Goal: Task Accomplishment & Management: Manage account settings

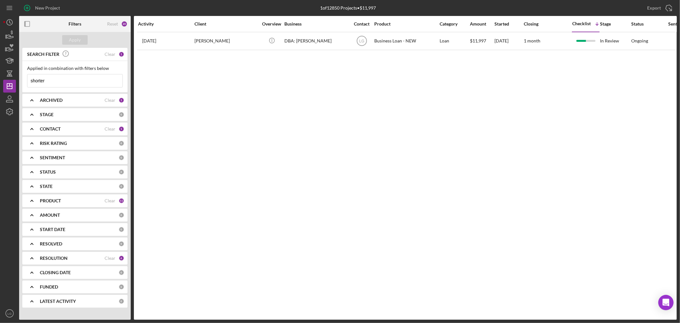
click at [68, 83] on input "shorter" at bounding box center [74, 80] width 95 height 13
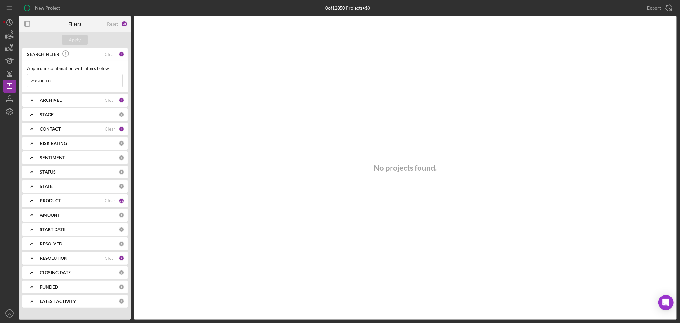
click at [77, 75] on input "wasington" at bounding box center [74, 80] width 95 height 13
type input "wasington"
click at [64, 131] on div "CONTACT" at bounding box center [72, 128] width 65 height 5
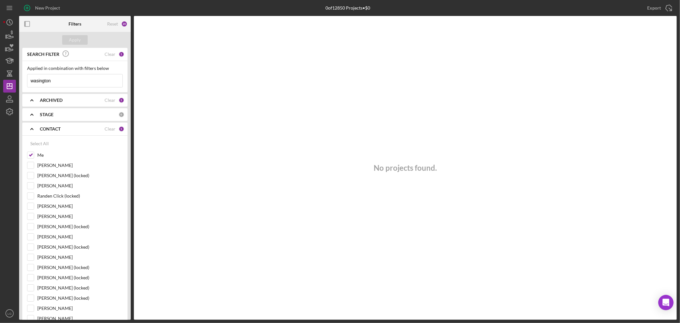
click at [56, 102] on b "ARCHIVED" at bounding box center [51, 100] width 23 height 5
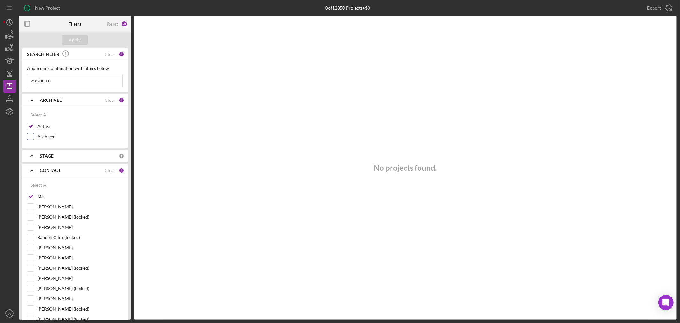
click at [30, 139] on input "Archived" at bounding box center [30, 136] width 6 height 6
checkbox input "true"
click at [69, 40] on div "Apply" at bounding box center [75, 40] width 12 height 10
drag, startPoint x: 95, startPoint y: 82, endPoint x: -18, endPoint y: 88, distance: 112.7
click at [0, 88] on html "New Project 0 of 12850 Projects • $0 shorter Export Icon/Export Filters Reset 2…" at bounding box center [340, 161] width 680 height 323
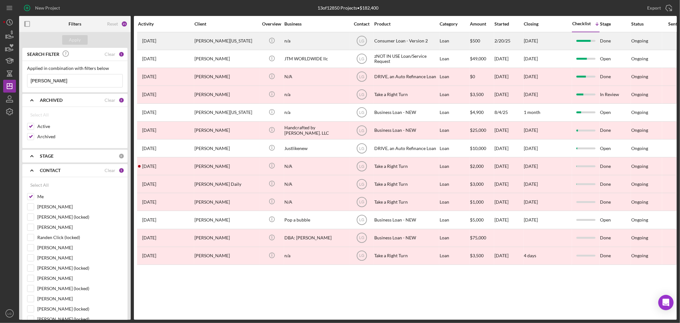
type input "[PERSON_NAME]"
click at [253, 36] on div "[PERSON_NAME][US_STATE]" at bounding box center [226, 41] width 64 height 17
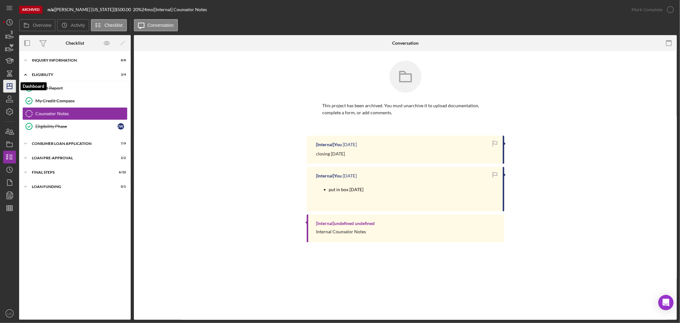
click at [9, 87] on icon "Icon/Dashboard" at bounding box center [10, 86] width 16 height 16
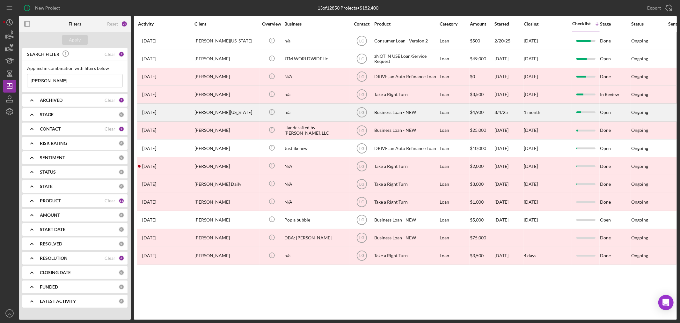
click at [406, 106] on div "Business Loan - NEW" at bounding box center [406, 112] width 64 height 17
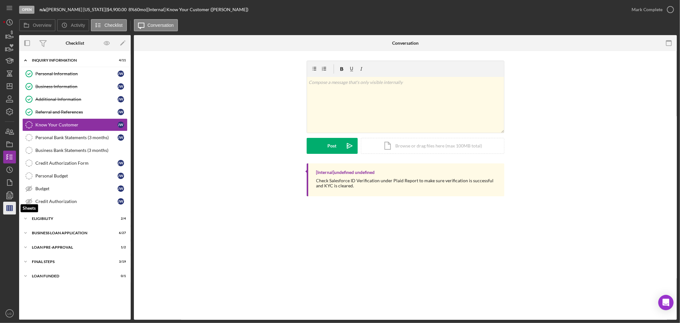
click at [11, 206] on icon "button" at bounding box center [10, 208] width 16 height 16
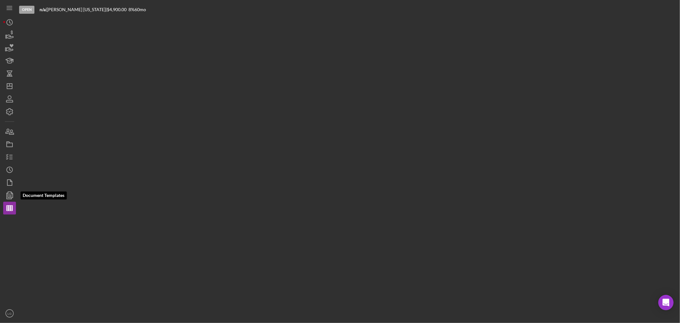
click at [10, 195] on icon "button" at bounding box center [10, 195] width 16 height 16
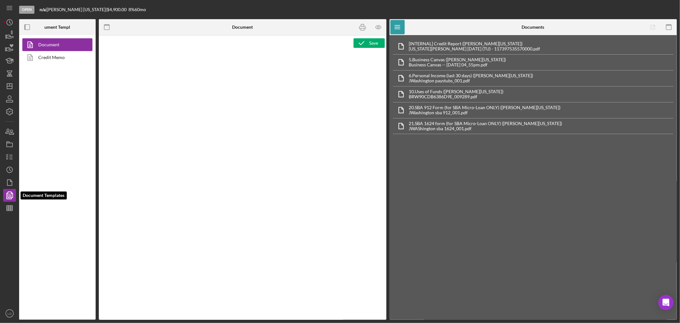
type textarea "Copy and paste, or create, your document template here."
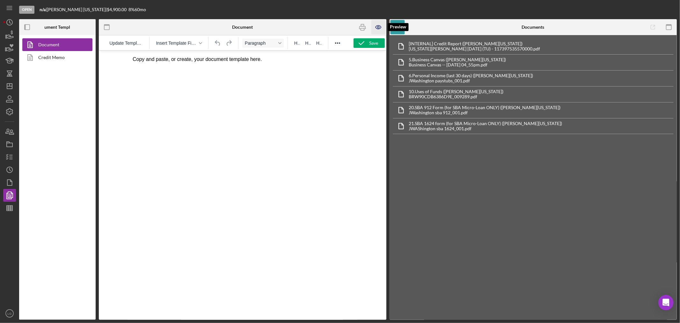
click at [377, 29] on icon "button" at bounding box center [378, 27] width 14 height 14
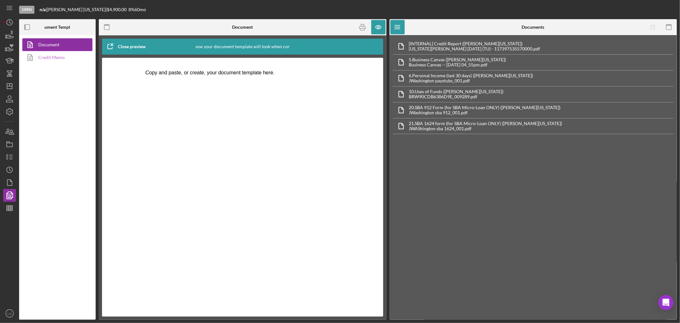
click at [72, 62] on link "Credit Memo" at bounding box center [55, 57] width 67 height 13
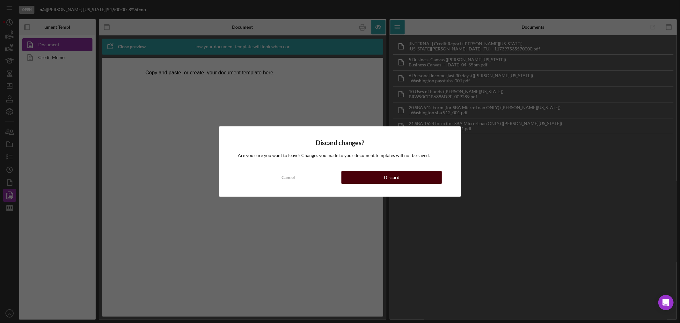
click at [403, 175] on button "Discard" at bounding box center [391, 177] width 100 height 13
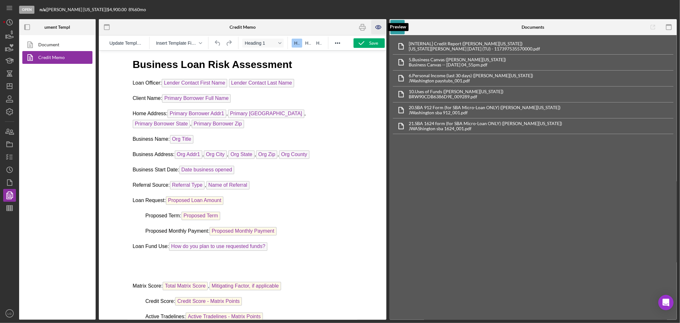
click at [382, 27] on icon "button" at bounding box center [378, 27] width 14 height 14
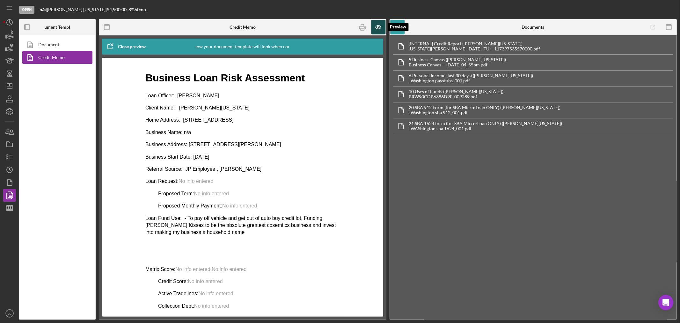
click at [379, 29] on icon "button" at bounding box center [377, 28] width 5 height 4
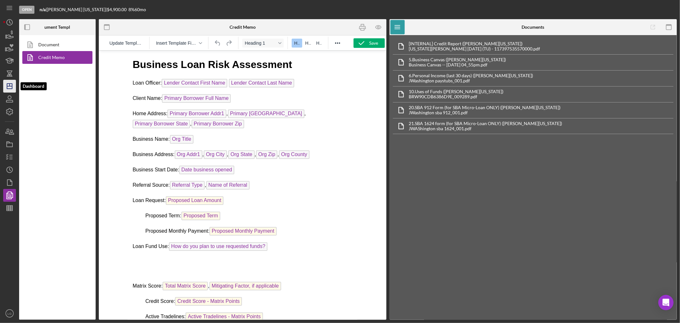
click at [5, 85] on icon "Icon/Dashboard" at bounding box center [10, 86] width 16 height 16
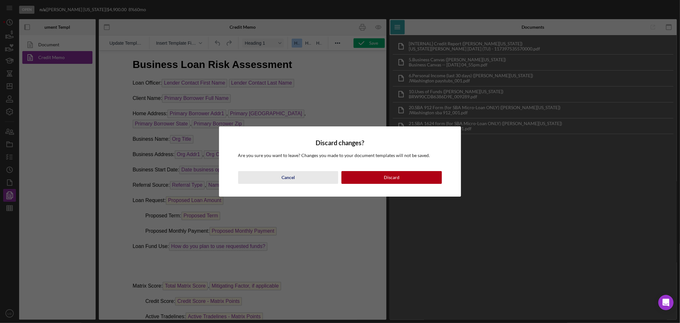
click at [309, 174] on button "Cancel" at bounding box center [288, 177] width 100 height 13
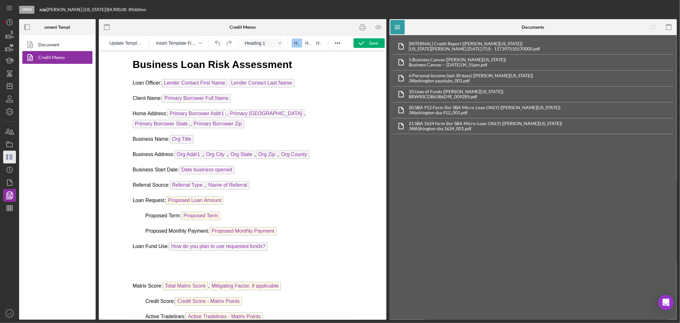
click at [11, 159] on line "button" at bounding box center [11, 159] width 3 height 0
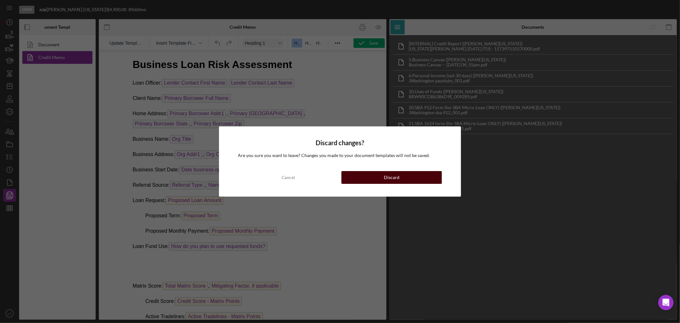
click at [346, 178] on button "Discard" at bounding box center [391, 177] width 100 height 13
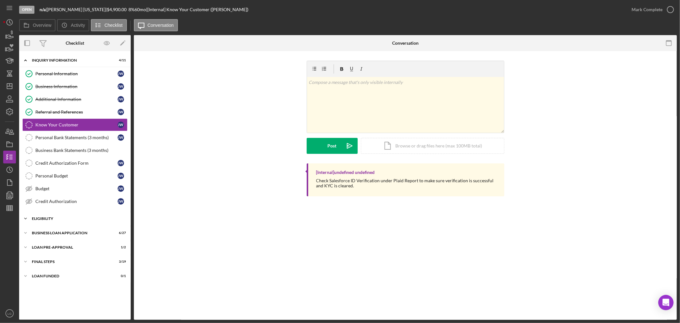
click at [58, 219] on div "ELIGIBILITY" at bounding box center [77, 218] width 91 height 4
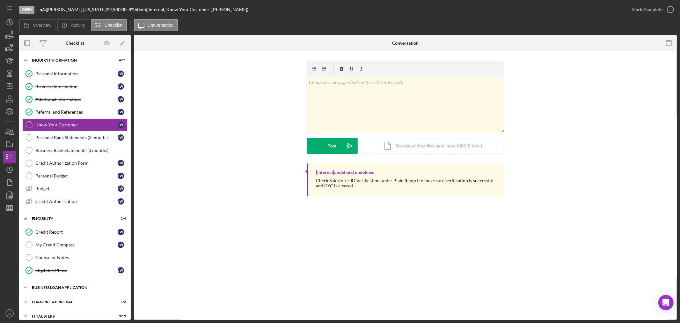
click at [70, 289] on div "BUSINESS LOAN APPLICATION" at bounding box center [77, 287] width 91 height 4
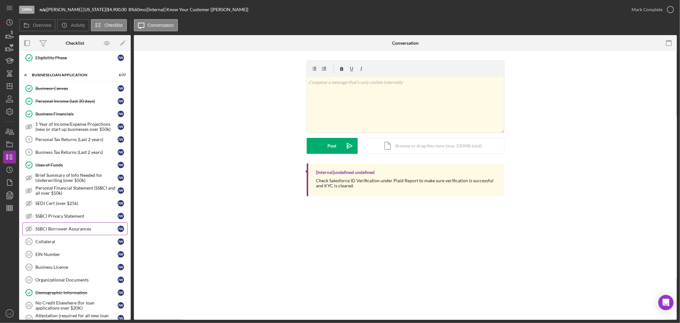
scroll to position [248, 0]
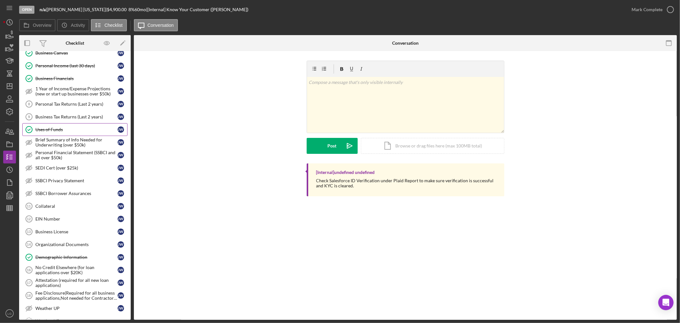
click at [83, 129] on div "Uses of Funds" at bounding box center [76, 129] width 82 height 5
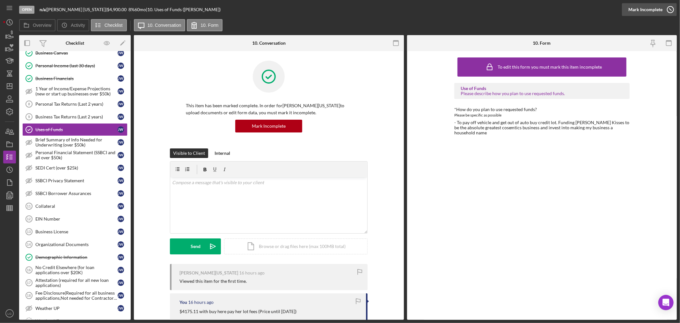
click at [655, 8] on div "Mark Incomplete" at bounding box center [645, 9] width 34 height 13
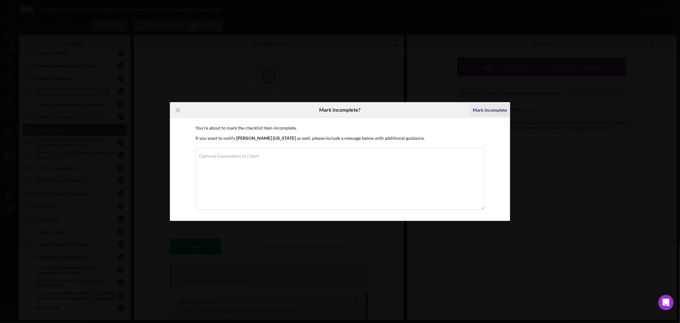
click at [489, 111] on div "Mark Incomplete" at bounding box center [490, 110] width 34 height 13
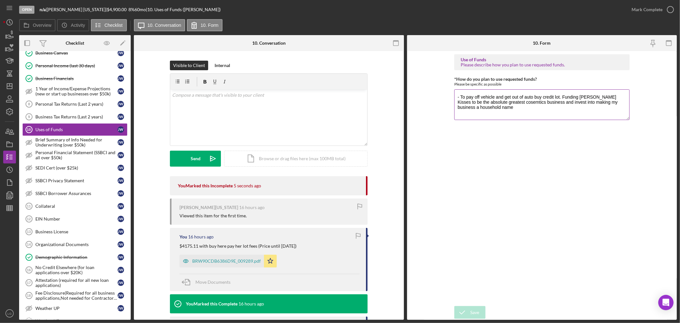
drag, startPoint x: 562, startPoint y: 97, endPoint x: 578, endPoint y: 116, distance: 25.0
click at [578, 116] on textarea "- To pay off vehicle and get out of auto buy credit lot. Funding Kidd Kisses to…" at bounding box center [541, 104] width 175 height 31
type textarea "- To pay off vehicle and get out of auto buy credit lot."
click at [481, 309] on button "Save" at bounding box center [469, 312] width 31 height 13
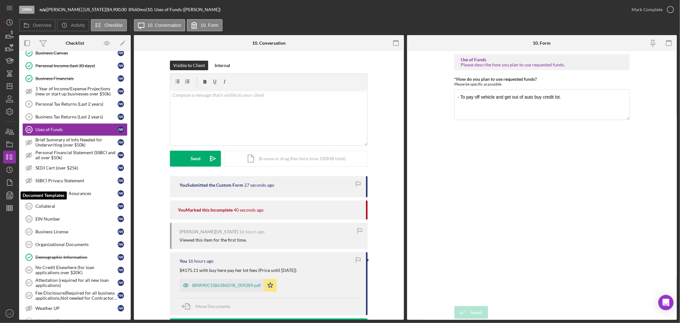
drag, startPoint x: 13, startPoint y: 195, endPoint x: 17, endPoint y: 196, distance: 4.3
click at [13, 195] on polygon "button" at bounding box center [10, 195] width 5 height 6
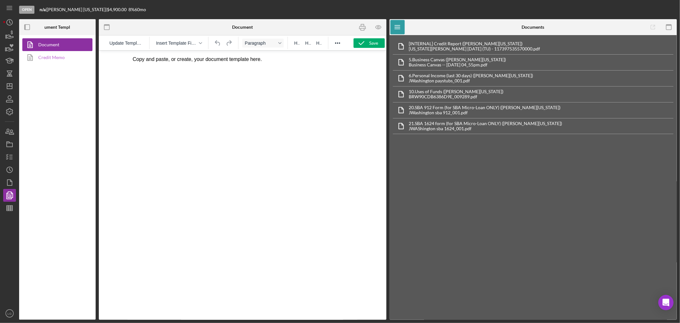
click at [71, 56] on link "Credit Memo" at bounding box center [55, 57] width 67 height 13
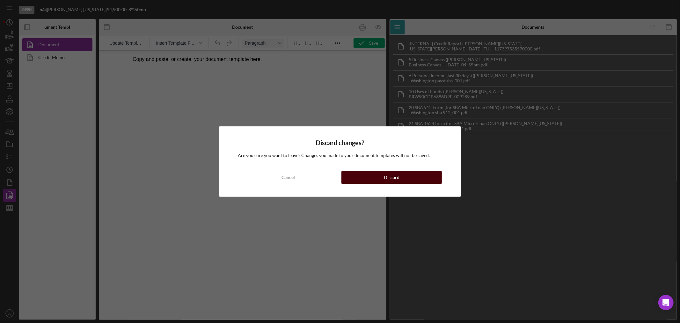
click at [381, 172] on button "Discard" at bounding box center [391, 177] width 100 height 13
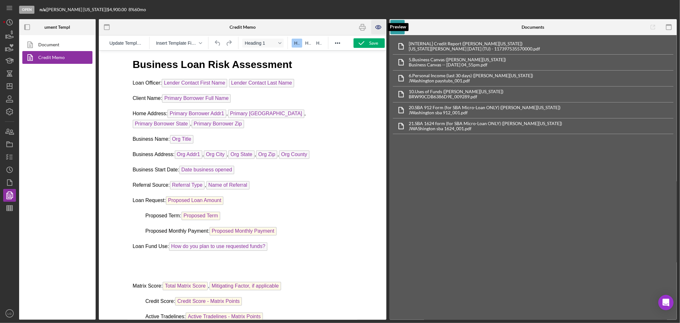
click at [375, 30] on icon "button" at bounding box center [378, 27] width 14 height 14
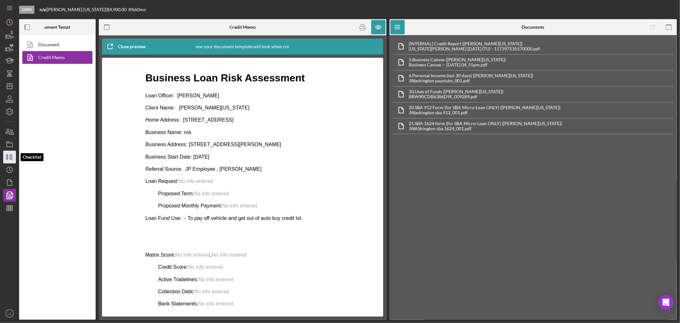
click at [8, 156] on icon "button" at bounding box center [10, 157] width 16 height 16
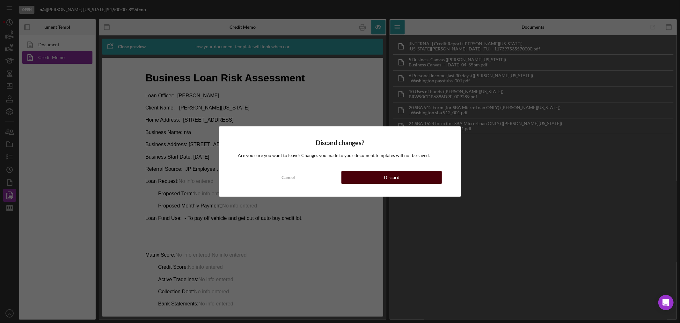
click at [392, 181] on div "Discard" at bounding box center [392, 177] width 16 height 13
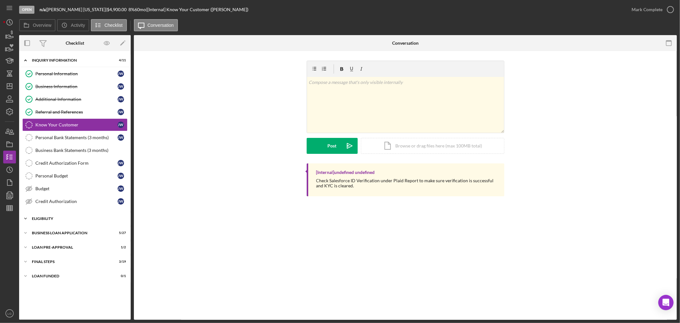
click at [74, 221] on div "Icon/Expander ELIGIBILITY 2 / 4" at bounding box center [75, 218] width 112 height 13
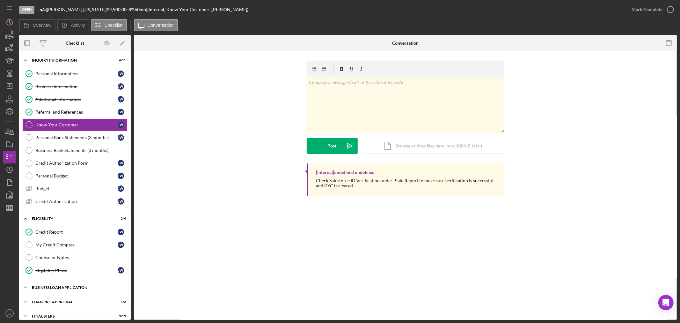
click at [58, 288] on div "BUSINESS LOAN APPLICATION" at bounding box center [77, 287] width 91 height 4
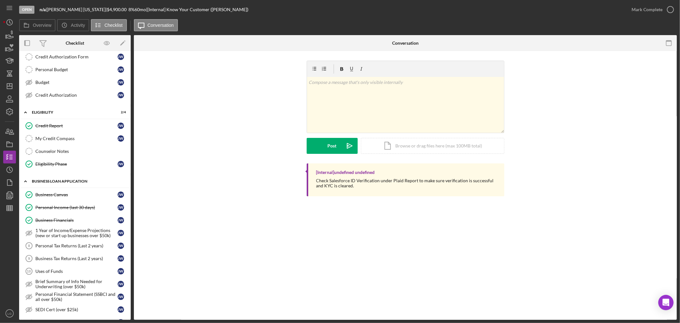
click at [74, 186] on div "Icon/Expander BUSINESS LOAN APPLICATION 5 / 27" at bounding box center [75, 181] width 112 height 13
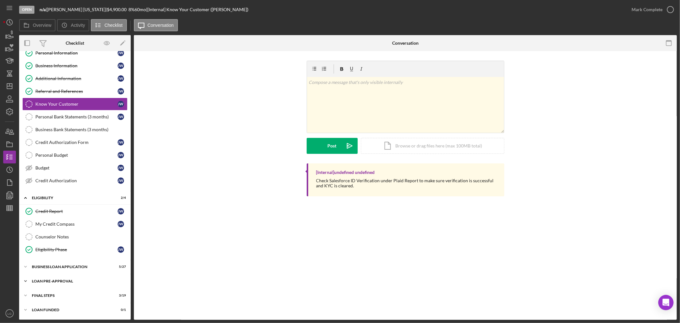
click at [71, 282] on div "LOAN PRE-APPROVAL" at bounding box center [77, 281] width 91 height 4
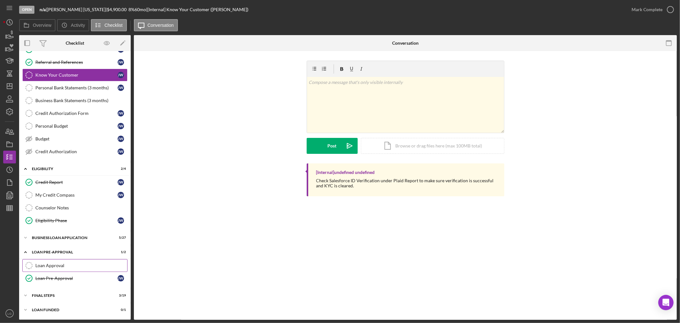
click at [69, 263] on div "Loan Approval" at bounding box center [81, 265] width 92 height 5
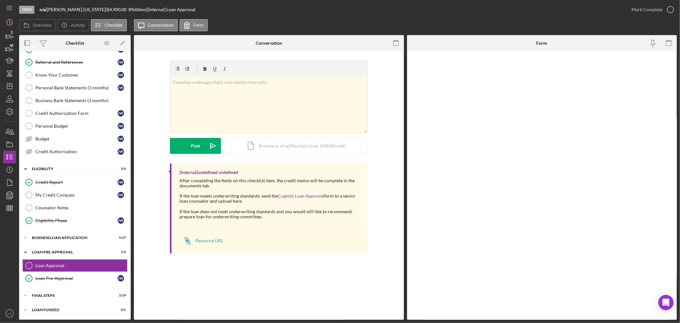
scroll to position [51, 0]
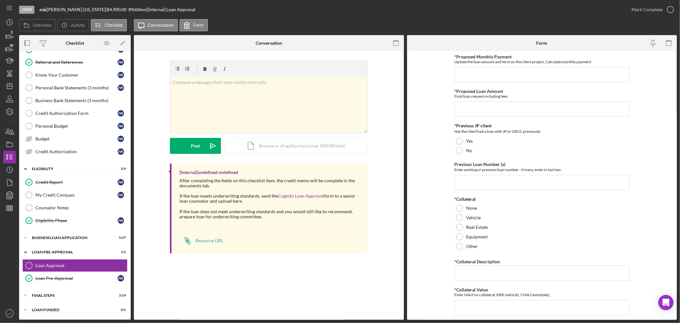
click at [477, 82] on div "*Proposed Monthly Payment Update the loan amount and term on the client project…" at bounding box center [541, 290] width 175 height 472
click at [476, 80] on input "*Proposed Monthly Payment" at bounding box center [541, 74] width 175 height 15
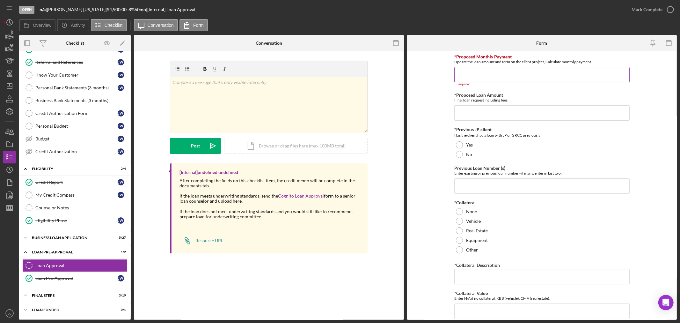
click at [507, 82] on div "Required" at bounding box center [541, 84] width 175 height 4
click at [504, 75] on input "*Proposed Monthly Payment" at bounding box center [541, 74] width 175 height 15
click at [475, 78] on input "*Proposed Monthly Payment" at bounding box center [541, 74] width 175 height 15
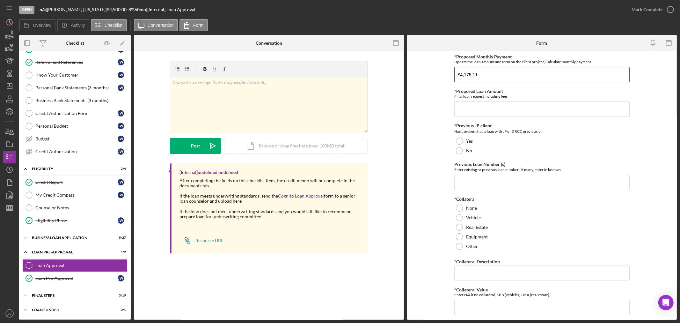
type input "$4,175.11"
click at [486, 75] on input "$4,175.11" at bounding box center [541, 74] width 175 height 15
click at [486, 113] on input "*Proposed Loan Amount" at bounding box center [541, 108] width 175 height 15
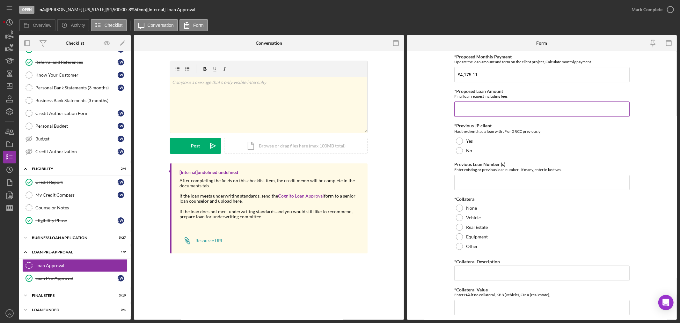
paste input "$4,175.11"
type input "$4,175.11"
drag, startPoint x: 492, startPoint y: 69, endPoint x: 488, endPoint y: 73, distance: 5.4
click at [489, 72] on input "$4,175.11" at bounding box center [541, 74] width 175 height 15
drag, startPoint x: 488, startPoint y: 74, endPoint x: 381, endPoint y: 75, distance: 106.5
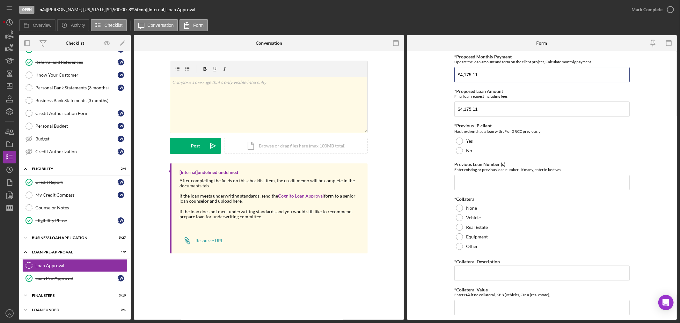
click at [381, 75] on div "Overview Internal Workflow Stage Open Icon/Dropdown Arrow Archive (can unarchiv…" at bounding box center [348, 177] width 658 height 284
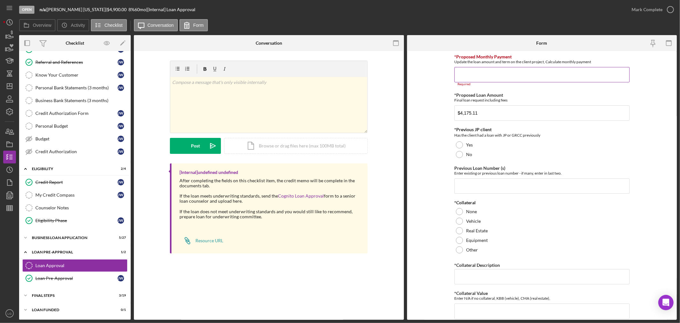
click at [509, 77] on input "*Proposed Monthly Payment" at bounding box center [541, 74] width 175 height 15
paste input "$93.99"
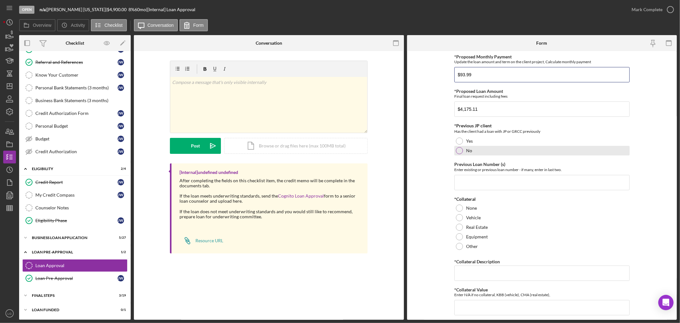
type input "$93.99"
click at [469, 150] on label "No" at bounding box center [469, 150] width 6 height 5
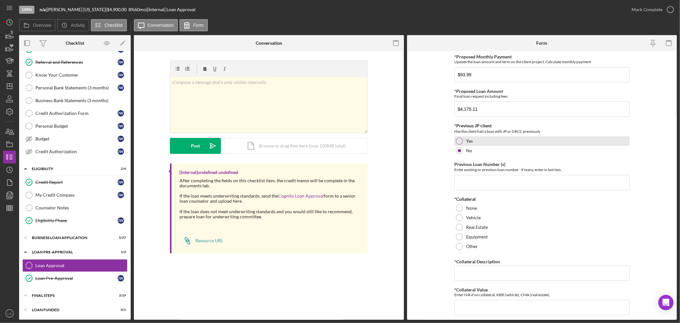
click at [470, 140] on label "Yes" at bounding box center [469, 140] width 7 height 5
click at [480, 178] on input "Previous Loan Number (s)" at bounding box center [541, 182] width 175 height 15
click at [539, 186] on input "Previous Loan Number (s)" at bounding box center [541, 182] width 175 height 15
click at [523, 185] on input "124" at bounding box center [541, 182] width 175 height 15
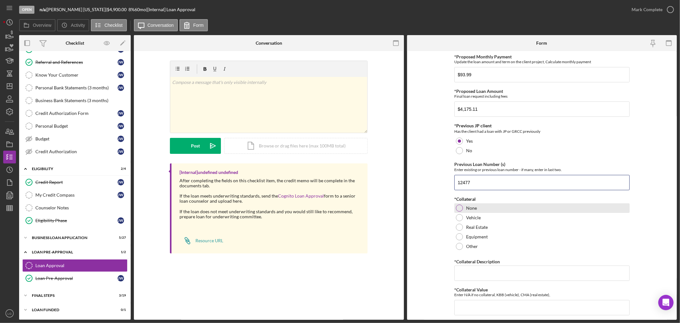
type input "12477"
click at [470, 208] on label "None" at bounding box center [471, 207] width 11 height 5
click at [483, 273] on input "*Collateral Description" at bounding box center [541, 272] width 175 height 15
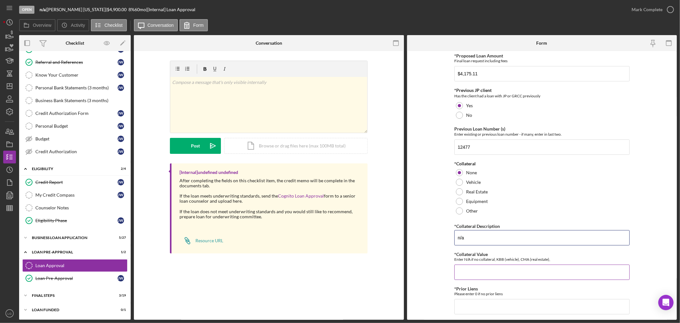
type input "n/a"
click at [501, 275] on input "*Collateral Value" at bounding box center [541, 271] width 175 height 15
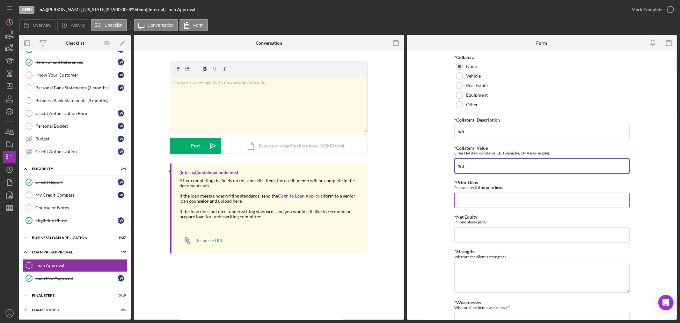
type input "n/a"
click at [482, 195] on input "*Prior Liens" at bounding box center [541, 200] width 175 height 15
type input "0"
click at [494, 242] on input "*Net Equity" at bounding box center [541, 234] width 175 height 15
type input "0"
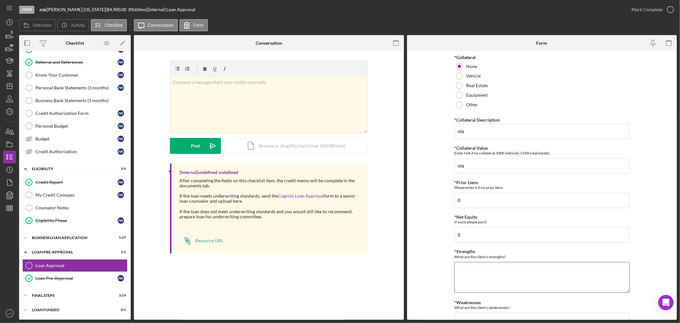
click at [500, 277] on textarea "*Strengths" at bounding box center [541, 277] width 175 height 31
click at [469, 285] on textarea "- Strong Cash Flow - Referral Source -" at bounding box center [541, 277] width 175 height 31
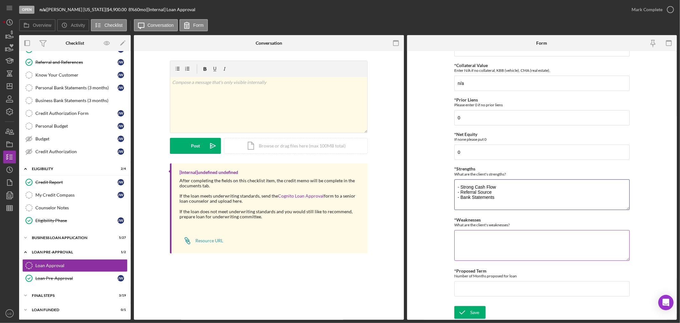
type textarea "- Strong Cash Flow - Referral Source - Bank Statements"
click at [467, 240] on textarea "*Weaknesses" at bounding box center [541, 245] width 175 height 31
type textarea "- Credit Score - Active Lines"
click at [503, 298] on div "*Proposed Monthly Payment Update the loan amount and term on the client project…" at bounding box center [541, 66] width 175 height 472
click at [497, 288] on input "*Proposed Term" at bounding box center [541, 288] width 175 height 15
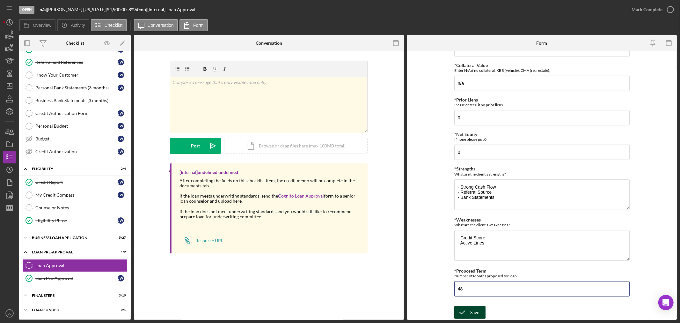
type input "48"
click at [477, 316] on div "Save" at bounding box center [474, 312] width 9 height 13
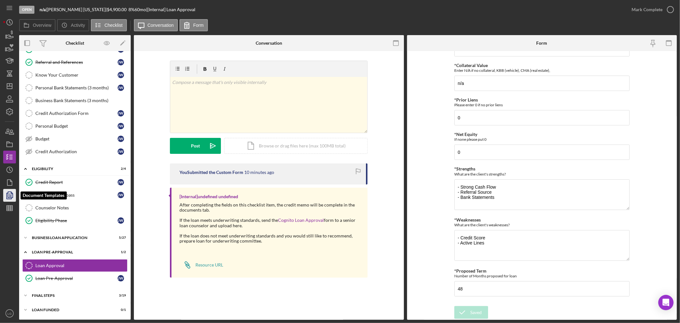
click at [9, 194] on icon "button" at bounding box center [10, 195] width 16 height 16
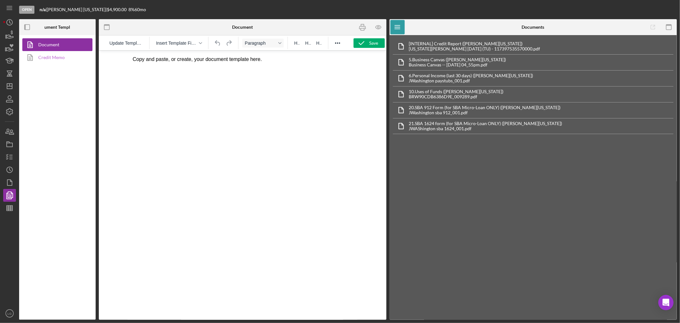
click at [70, 58] on link "Credit Memo" at bounding box center [55, 57] width 67 height 13
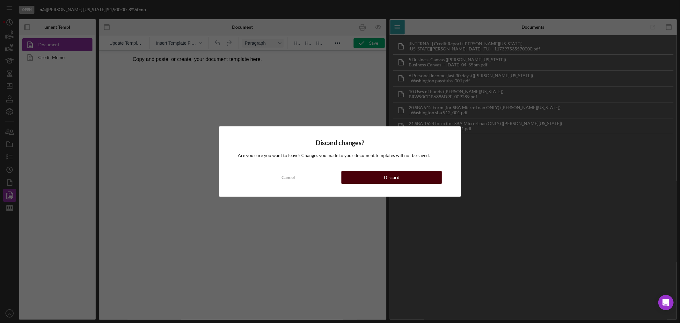
click at [386, 179] on div "Discard" at bounding box center [392, 177] width 16 height 13
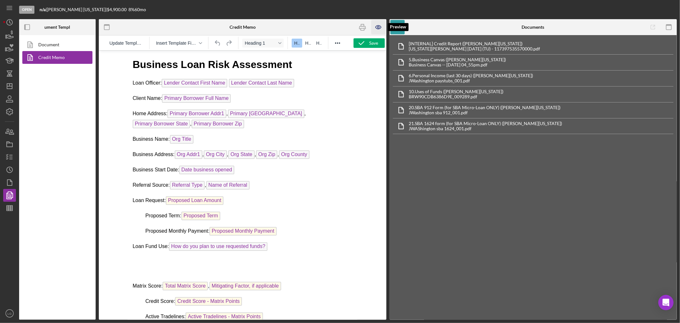
click at [375, 26] on icon "button" at bounding box center [378, 27] width 14 height 14
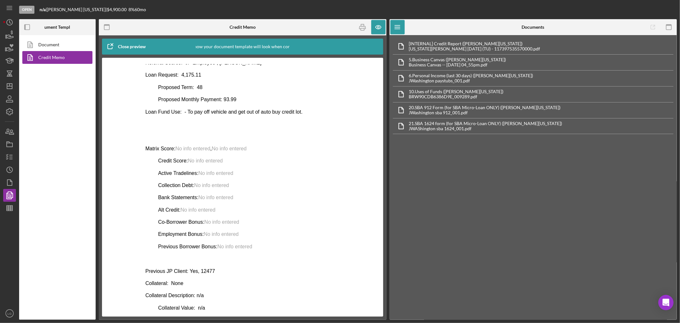
scroll to position [142, 0]
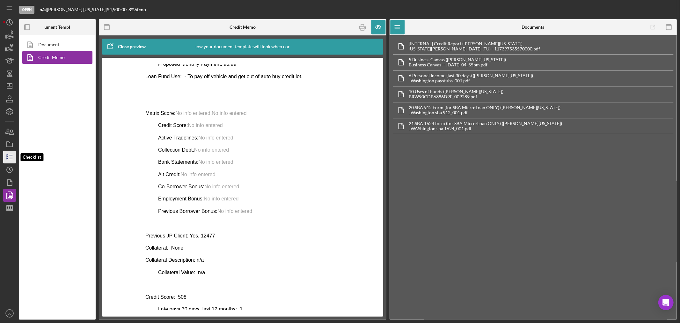
click at [6, 158] on icon "button" at bounding box center [10, 157] width 16 height 16
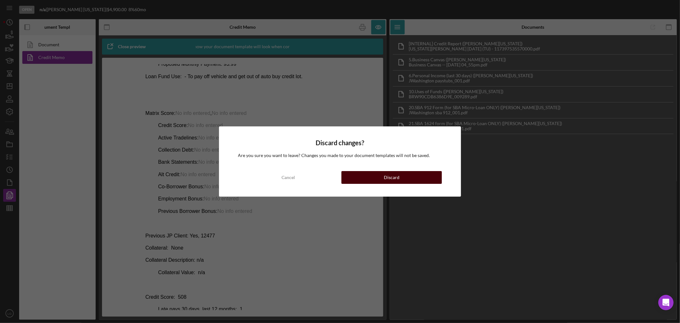
click at [355, 179] on button "Discard" at bounding box center [391, 177] width 100 height 13
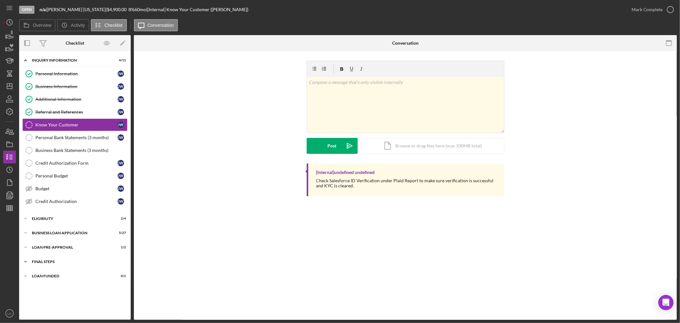
click at [97, 258] on div "Icon/Expander FINAL STEPS 3 / 19" at bounding box center [75, 261] width 112 height 13
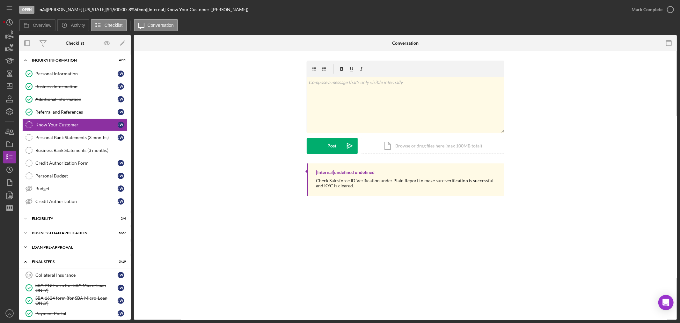
click at [84, 246] on div "LOAN PRE-APPROVAL" at bounding box center [77, 247] width 91 height 4
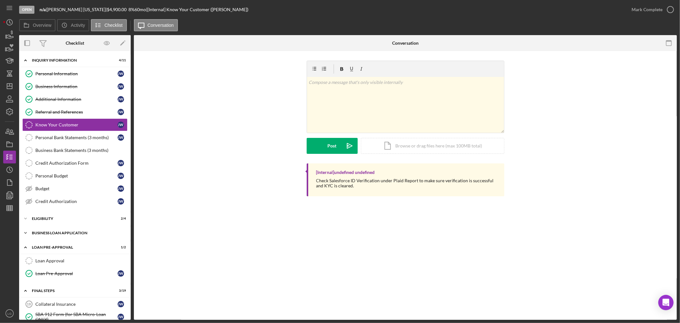
click at [77, 236] on div "Icon/Expander BUSINESS LOAN APPLICATION 5 / 27" at bounding box center [75, 232] width 112 height 13
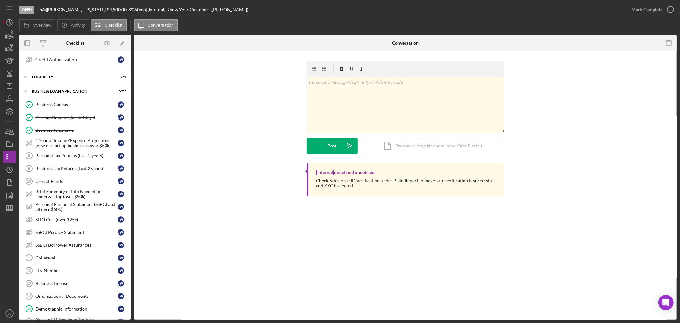
scroll to position [319, 0]
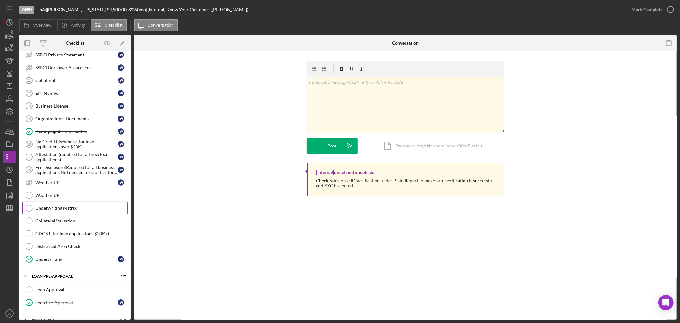
click at [66, 209] on div "Underwriting Matrix" at bounding box center [81, 207] width 92 height 5
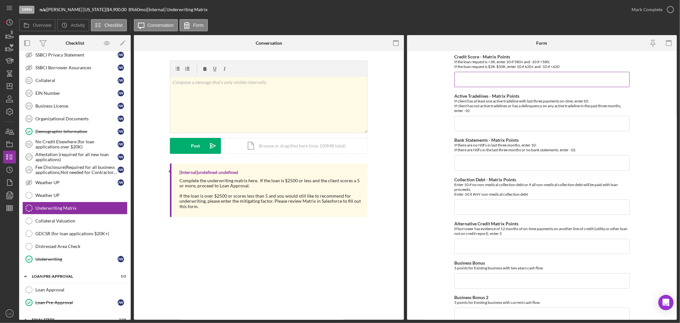
click at [511, 81] on input "Credit Score - Matrix Points" at bounding box center [541, 79] width 175 height 15
type input "-10"
click at [490, 124] on input "Active Tradelines - Matrix Points" at bounding box center [541, 123] width 175 height 15
type input "-10"
click at [487, 163] on input "Bank Statements - Matrix Points" at bounding box center [541, 162] width 175 height 15
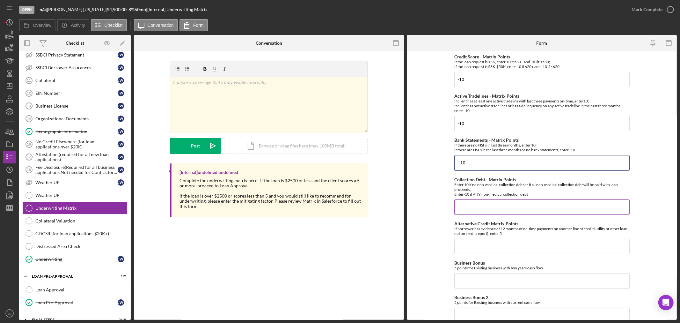
type input "+10"
click at [491, 205] on input "Collection Debt - Matrix Points" at bounding box center [541, 206] width 175 height 15
type input "-10"
click at [485, 251] on input "Alternative Credit Matrix Points" at bounding box center [541, 245] width 175 height 15
click at [469, 249] on input "000" at bounding box center [541, 245] width 175 height 15
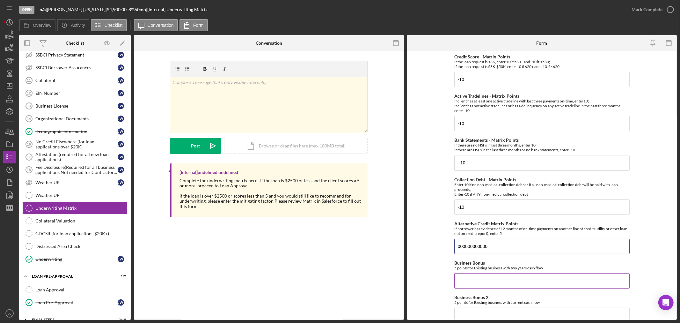
type input "000000000000"
click at [470, 281] on input "Business Bonus" at bounding box center [541, 280] width 175 height 15
click at [476, 247] on input "000000000000" at bounding box center [541, 245] width 175 height 15
click at [465, 284] on input "0" at bounding box center [541, 280] width 175 height 15
click at [481, 277] on input "00" at bounding box center [541, 280] width 175 height 15
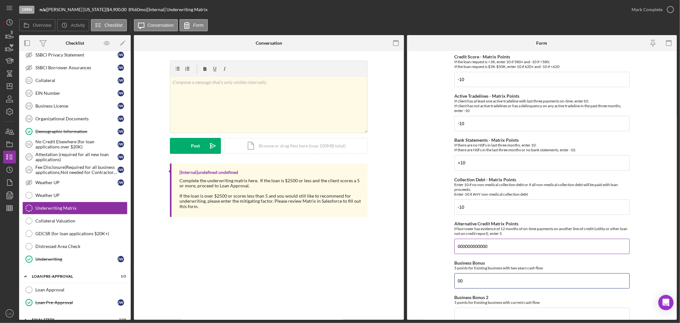
type input "00"
drag, startPoint x: 498, startPoint y: 251, endPoint x: 454, endPoint y: 253, distance: 43.7
click at [454, 253] on input "000000000000" at bounding box center [541, 245] width 175 height 15
type input "0"
click at [472, 282] on input "00" at bounding box center [541, 280] width 175 height 15
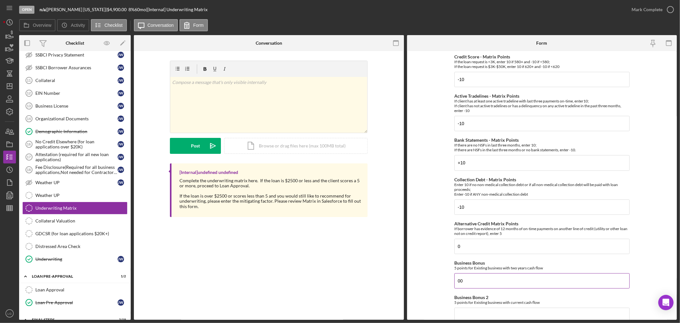
drag, startPoint x: 472, startPoint y: 282, endPoint x: 463, endPoint y: 283, distance: 8.7
click at [463, 283] on input "00" at bounding box center [541, 280] width 175 height 15
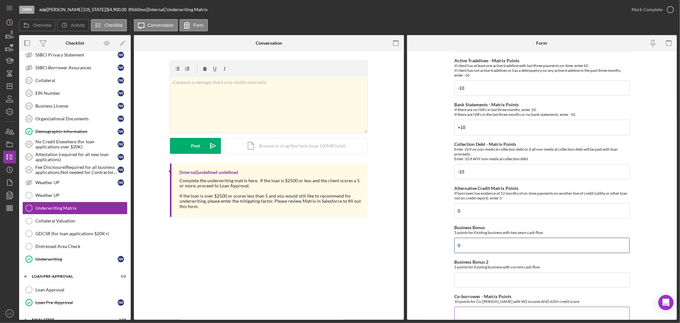
scroll to position [142, 0]
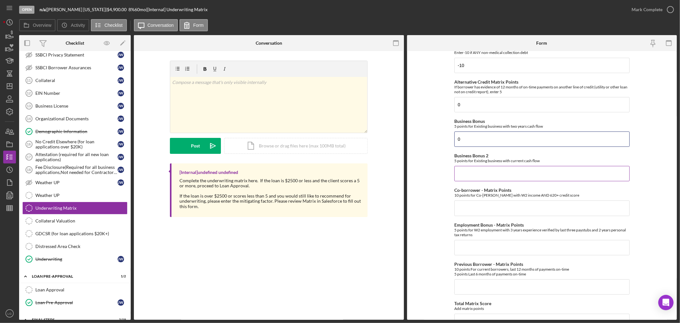
type input "0"
click at [475, 166] on input "Business Bonus 2" at bounding box center [541, 173] width 175 height 15
type input "0"
click at [471, 210] on input "Co-borrower - Matrix Points" at bounding box center [541, 207] width 175 height 15
type input "0"
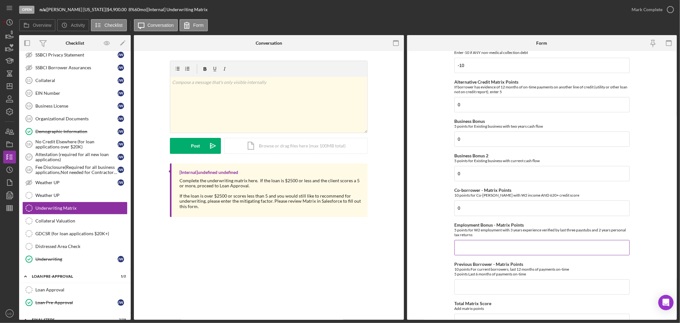
click at [472, 242] on input "Employment Bonus - Matrix Points" at bounding box center [541, 247] width 175 height 15
type input "5"
click at [460, 281] on input "Previous Borrower - Matrix Points" at bounding box center [541, 286] width 175 height 15
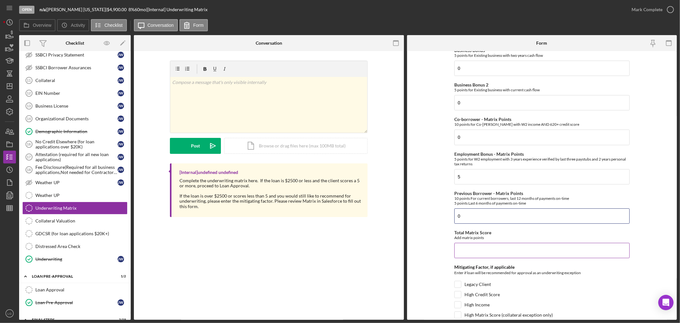
type input "0"
click at [474, 249] on input "Total Matrix Score" at bounding box center [541, 250] width 175 height 15
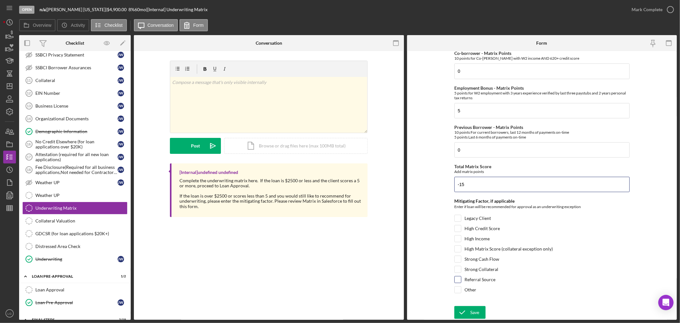
type input "-15"
click at [486, 279] on label "Referral Source" at bounding box center [479, 279] width 31 height 6
click at [461, 279] on input "Referral Source" at bounding box center [458, 279] width 6 height 6
checkbox input "true"
click at [466, 309] on icon "submit" at bounding box center [462, 312] width 16 height 16
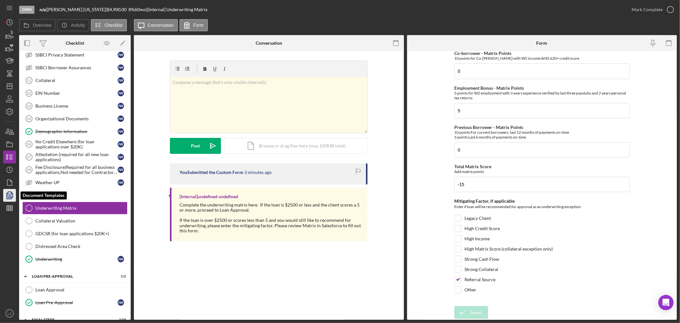
click at [6, 195] on icon "button" at bounding box center [10, 195] width 16 height 16
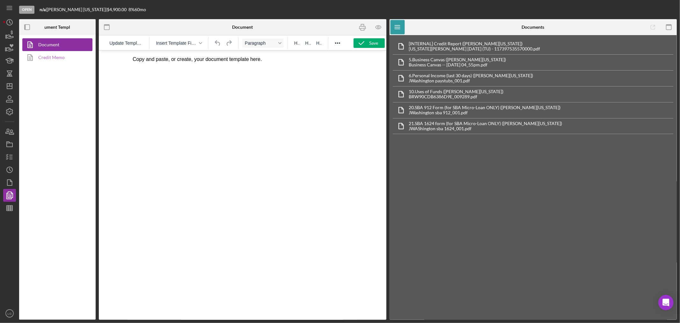
click at [62, 58] on link "Credit Memo" at bounding box center [55, 57] width 67 height 13
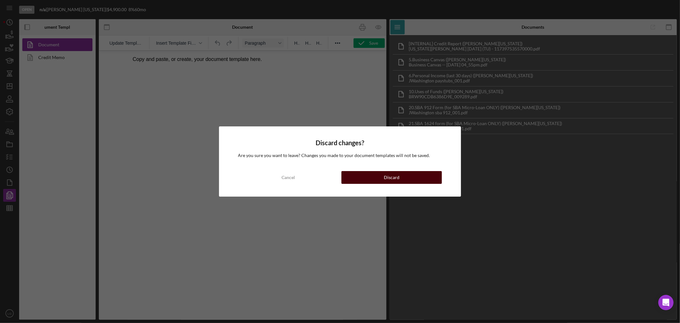
click at [396, 181] on div "Discard" at bounding box center [392, 177] width 16 height 13
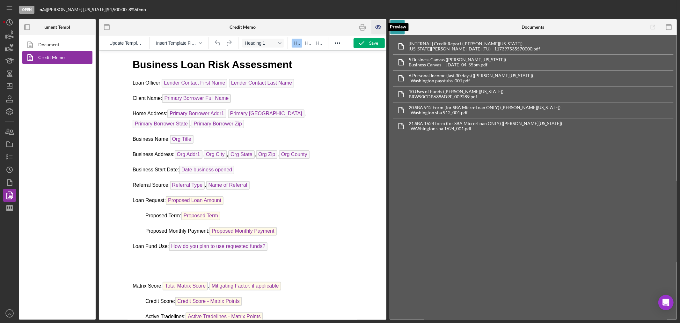
click at [375, 28] on icon "button" at bounding box center [378, 27] width 14 height 14
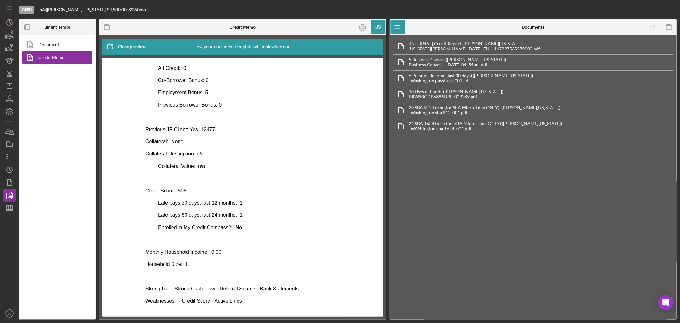
scroll to position [259, 0]
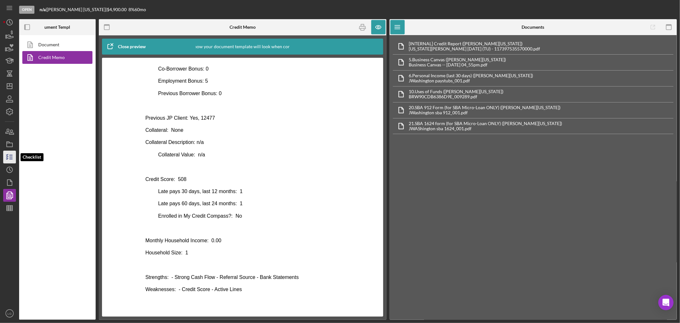
click at [10, 152] on icon "button" at bounding box center [10, 157] width 16 height 16
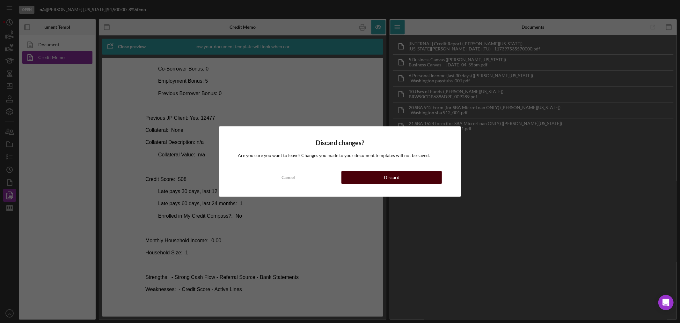
click at [367, 174] on button "Discard" at bounding box center [391, 177] width 100 height 13
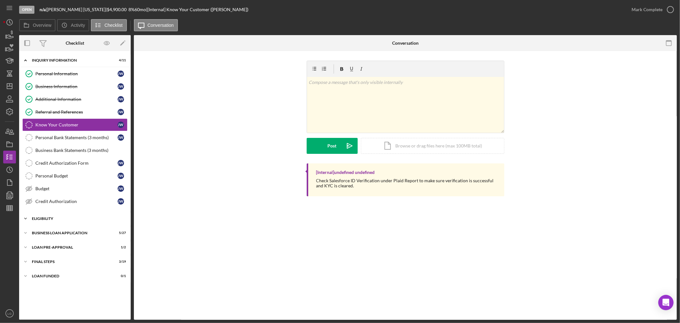
click at [65, 220] on div "ELIGIBILITY" at bounding box center [77, 218] width 91 height 4
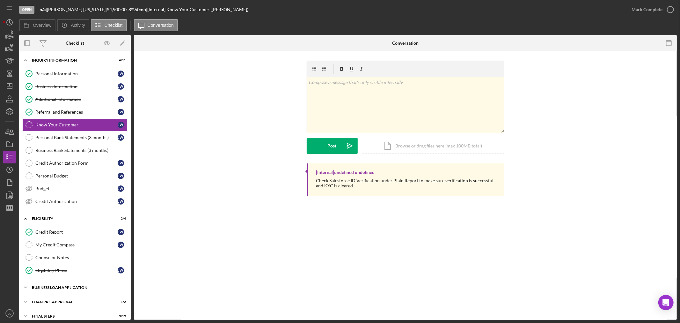
click at [78, 288] on div "BUSINESS LOAN APPLICATION" at bounding box center [77, 287] width 91 height 4
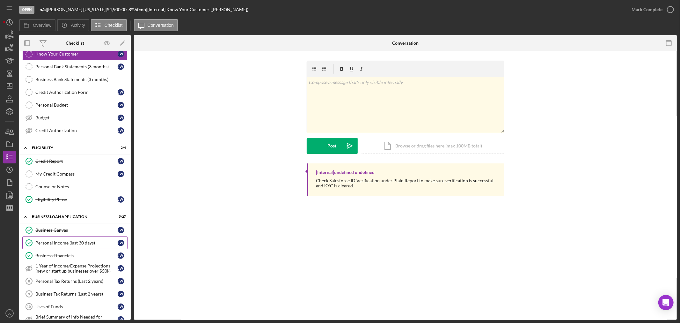
click at [69, 245] on div "Personal Income (last 30 days)" at bounding box center [76, 242] width 82 height 5
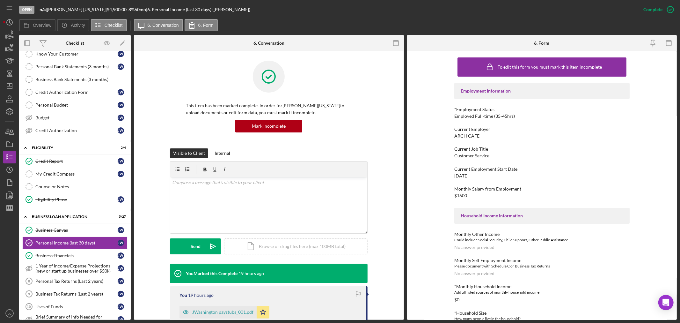
scroll to position [35, 0]
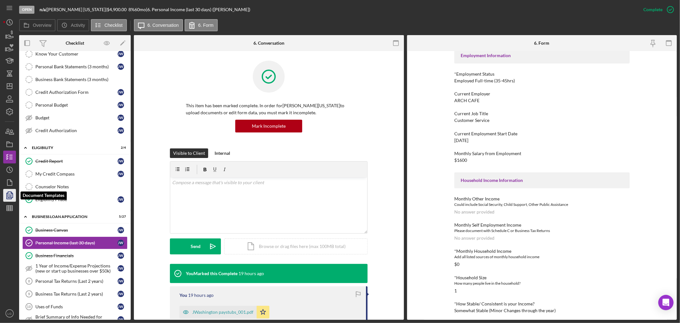
click at [11, 199] on icon "button" at bounding box center [10, 195] width 16 height 16
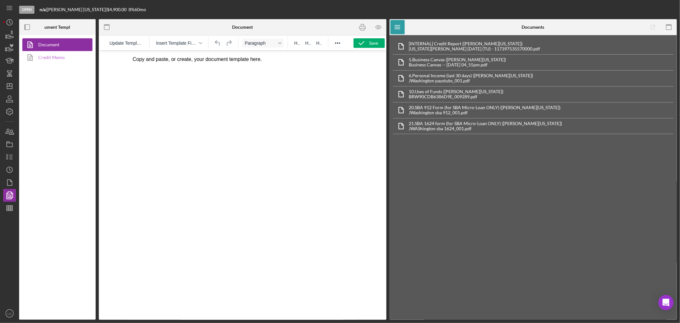
click at [67, 59] on link "Credit Memo" at bounding box center [55, 57] width 67 height 13
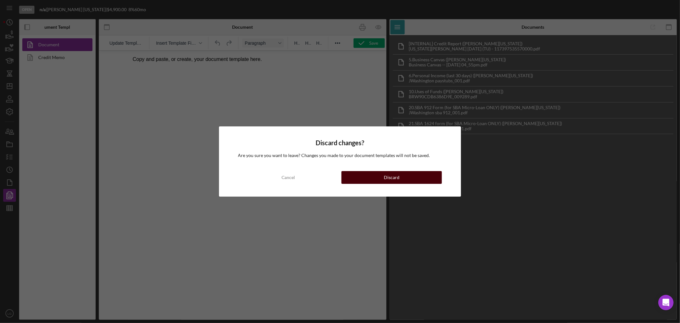
click at [426, 172] on button "Discard" at bounding box center [391, 177] width 100 height 13
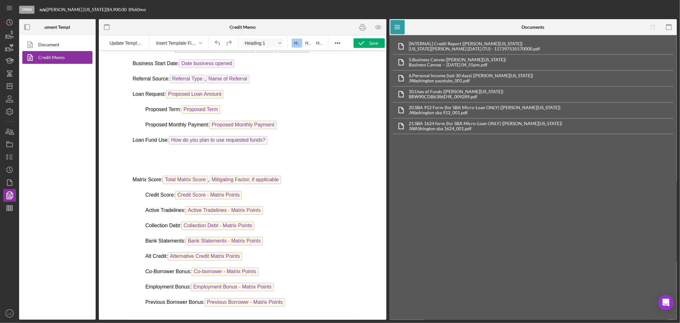
scroll to position [283, 0]
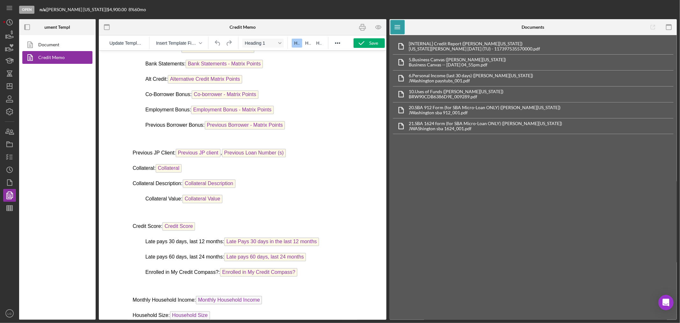
click at [282, 295] on p "Monthly Household Income: Monthly Household Income" at bounding box center [243, 300] width 220 height 10
click at [371, 45] on div "Save" at bounding box center [373, 43] width 9 height 10
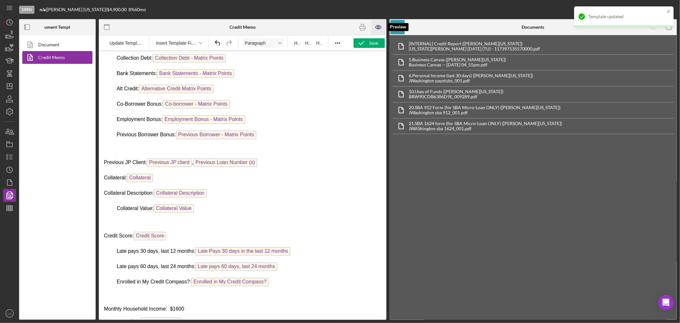
click at [383, 26] on icon "button" at bounding box center [378, 27] width 14 height 14
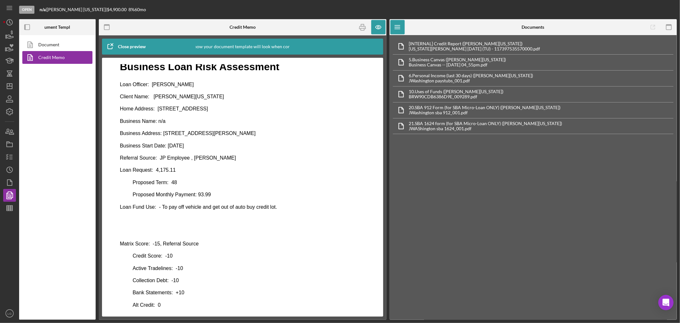
scroll to position [0, 0]
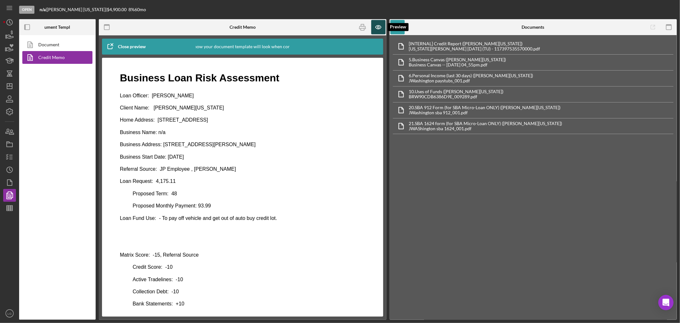
click at [378, 27] on icon "button" at bounding box center [378, 27] width 14 height 14
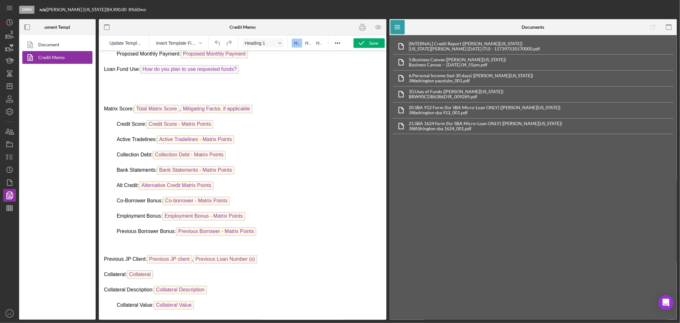
scroll to position [314, 0]
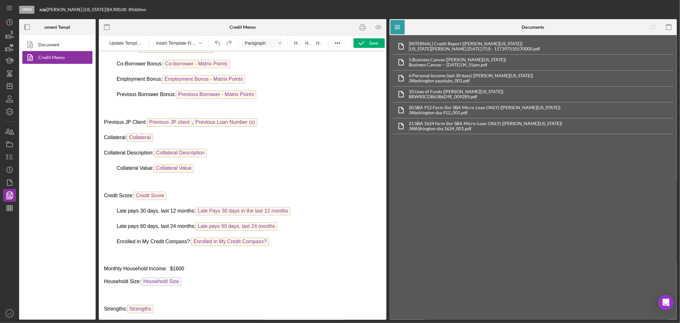
click at [188, 277] on p "Household Size: Household Size" at bounding box center [242, 282] width 277 height 10
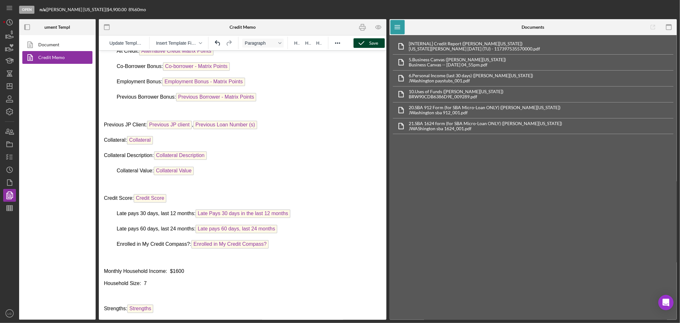
click at [368, 42] on button "Save" at bounding box center [369, 43] width 31 height 10
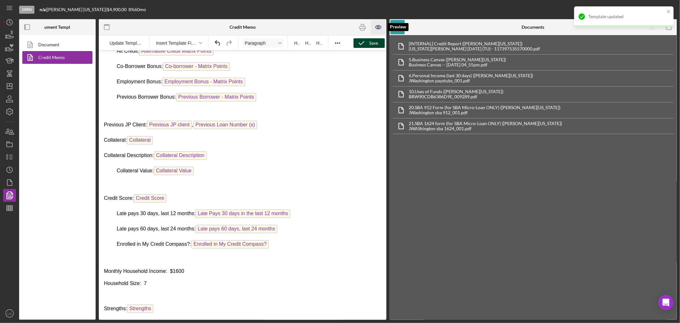
click at [382, 25] on icon "button" at bounding box center [378, 27] width 14 height 14
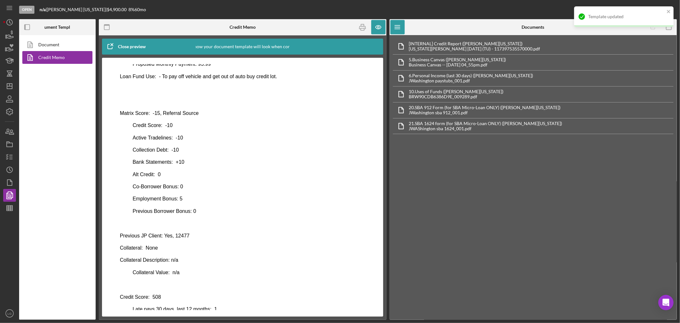
scroll to position [259, 0]
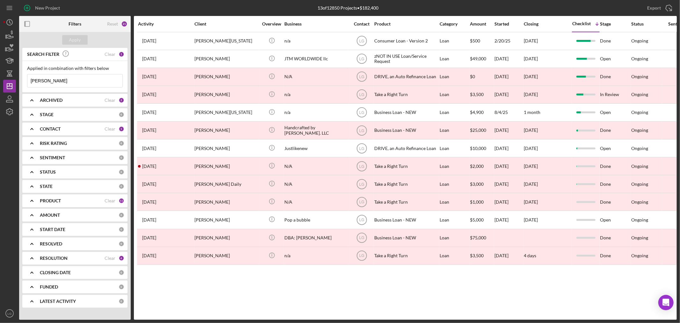
click at [62, 77] on input "[PERSON_NAME]" at bounding box center [74, 80] width 95 height 13
type input "[PERSON_NAME]"
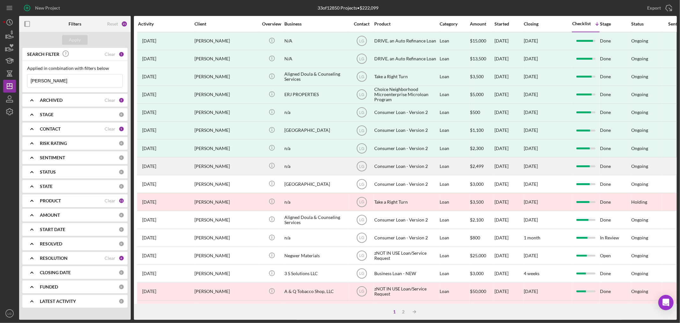
click at [218, 173] on div "[PERSON_NAME]" at bounding box center [226, 165] width 64 height 17
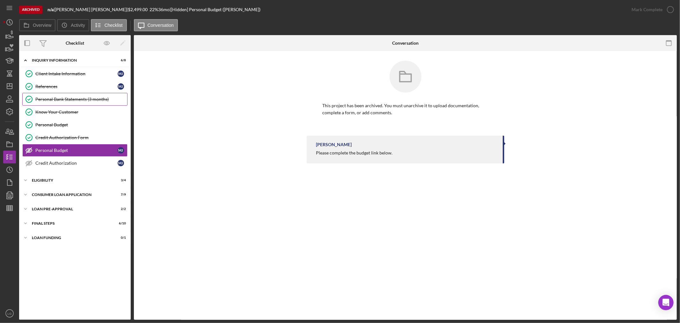
click at [71, 103] on link "Personal Bank Statements (3 months) Personal Bank Statements (3 months)" at bounding box center [74, 99] width 105 height 13
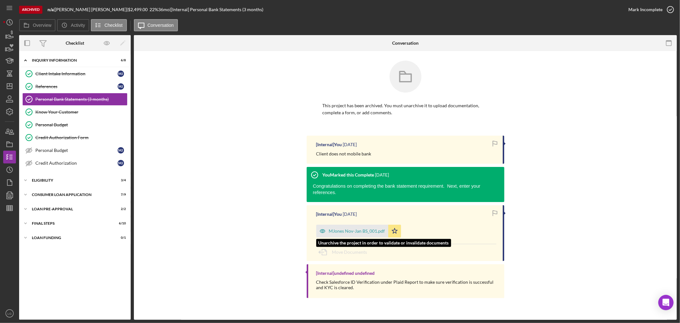
click at [339, 228] on div "MJones Nov-Jan BS_001.pdf" at bounding box center [357, 230] width 56 height 5
